Goal: Information Seeking & Learning: Understand process/instructions

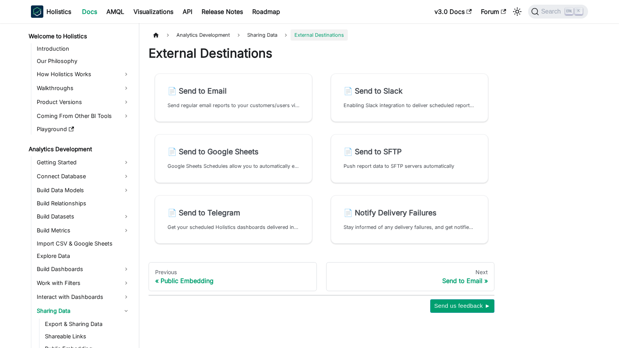
scroll to position [85, 0]
